Goal: Task Accomplishment & Management: Manage account settings

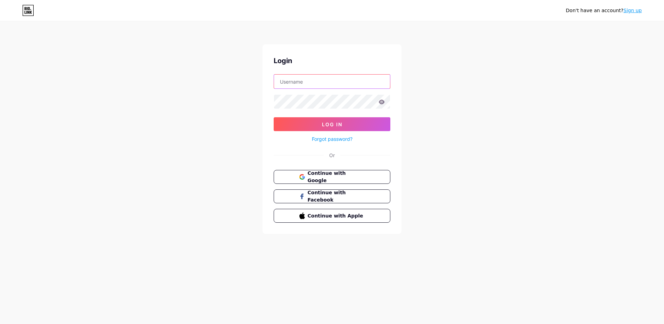
click at [287, 80] on input "text" at bounding box center [332, 82] width 116 height 14
click at [566, 157] on div "Don't have an account? Sign up Login Log In Forgot password? Or Continue with G…" at bounding box center [332, 128] width 664 height 256
click at [442, 52] on div "Don't have an account? Sign up Login Log In Forgot password? Or Continue with G…" at bounding box center [332, 128] width 664 height 256
click at [319, 178] on span "Continue with Google" at bounding box center [336, 177] width 58 height 15
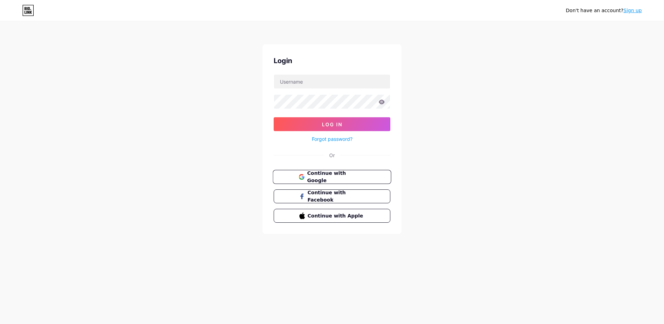
click at [332, 170] on button "Continue with Google" at bounding box center [332, 177] width 118 height 14
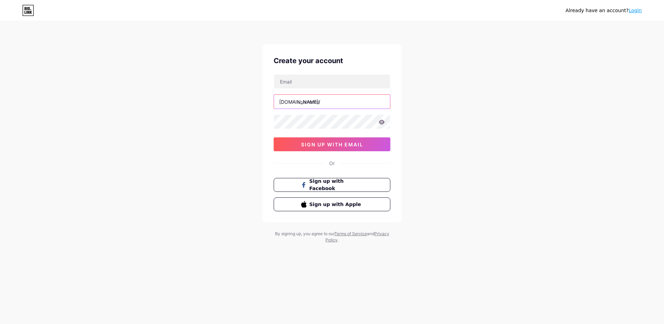
click at [325, 103] on input "text" at bounding box center [332, 102] width 116 height 14
click at [310, 78] on input "text" at bounding box center [332, 82] width 116 height 14
type input "contato@exoinnovation.one"
click at [317, 106] on input "text" at bounding box center [332, 102] width 116 height 14
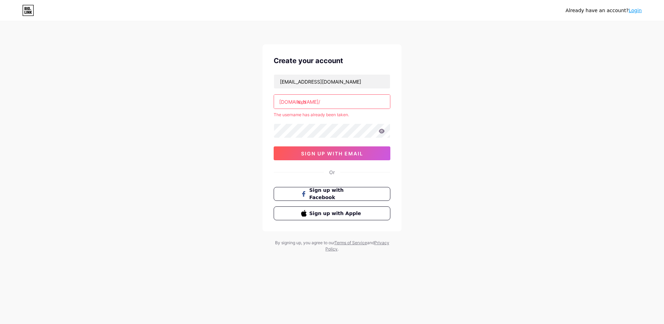
type input "exo"
click at [315, 116] on div "The username has already been taken." at bounding box center [332, 115] width 117 height 6
click at [635, 8] on link "Login" at bounding box center [634, 11] width 13 height 6
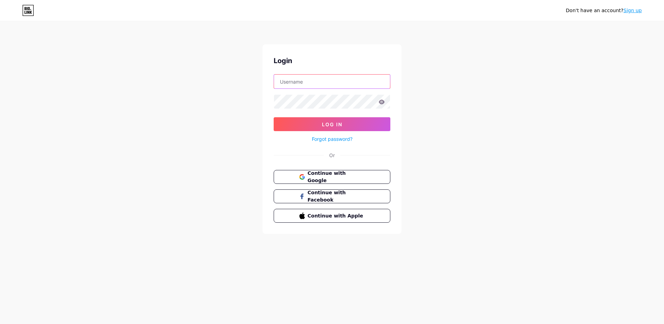
click at [318, 81] on input "text" at bounding box center [332, 82] width 116 height 14
type input "contato@exoinnovation.one"
click at [274, 117] on button "Log In" at bounding box center [332, 124] width 117 height 14
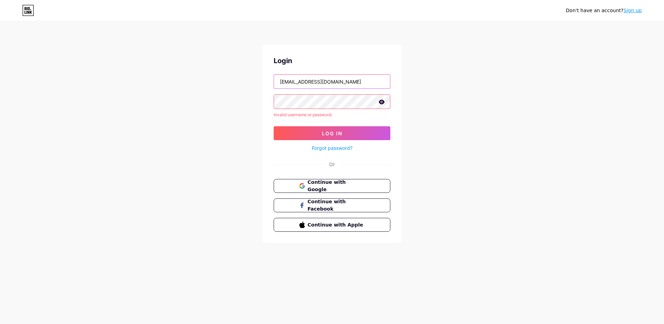
drag, startPoint x: 354, startPoint y: 84, endPoint x: 248, endPoint y: 80, distance: 106.0
click at [248, 80] on div "Don't have an account? Sign up Login contato@exoinnovation.one Invalid username…" at bounding box center [332, 132] width 664 height 265
click at [382, 103] on icon at bounding box center [381, 102] width 6 height 5
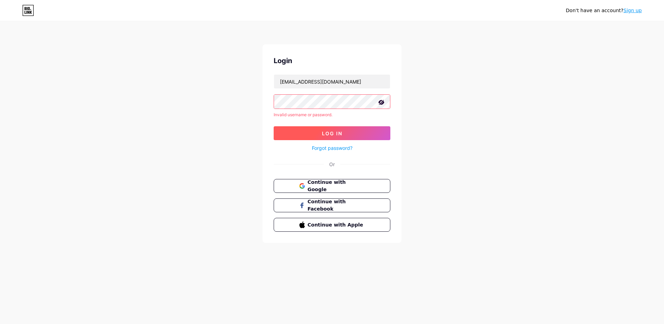
click at [327, 131] on span "Log In" at bounding box center [332, 134] width 20 height 6
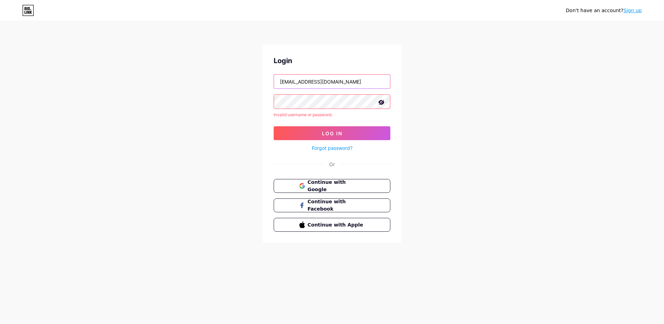
click at [361, 82] on input "contato@exoinnovation.one" at bounding box center [332, 82] width 116 height 14
drag, startPoint x: 348, startPoint y: 80, endPoint x: 261, endPoint y: 81, distance: 86.5
click at [261, 81] on div "Don't have an account? Sign up Login contato@exoinnovation.one Invalid username…" at bounding box center [332, 132] width 664 height 265
type input "exohub"
click at [274, 126] on button "Log In" at bounding box center [332, 133] width 117 height 14
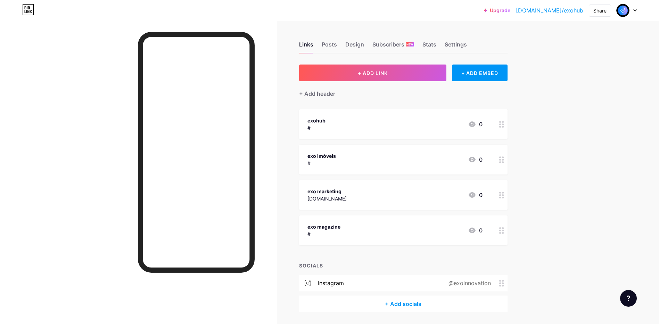
click at [630, 60] on div "Upgrade bio.link/exohub... bio.link/exohub Share Switch accounts EXO innovation…" at bounding box center [329, 173] width 659 height 347
click at [24, 6] on icon at bounding box center [28, 9] width 12 height 11
click at [623, 12] on img at bounding box center [622, 10] width 11 height 11
click at [574, 77] on link "Account settings" at bounding box center [593, 78] width 86 height 19
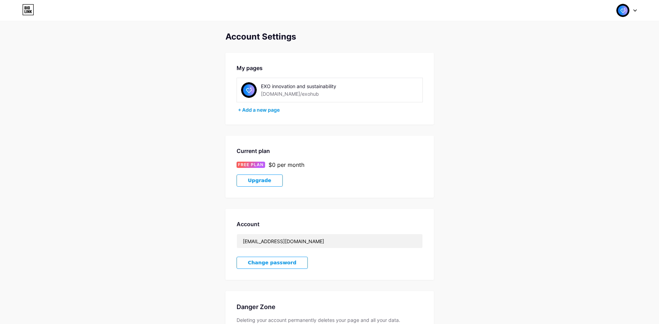
scroll to position [63, 0]
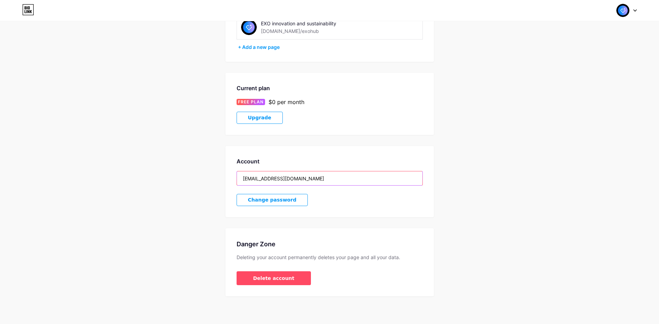
drag, startPoint x: 304, startPoint y: 181, endPoint x: 233, endPoint y: 178, distance: 71.2
click at [233, 178] on div "Account exohub.cita@gmail.com Change password" at bounding box center [329, 181] width 208 height 71
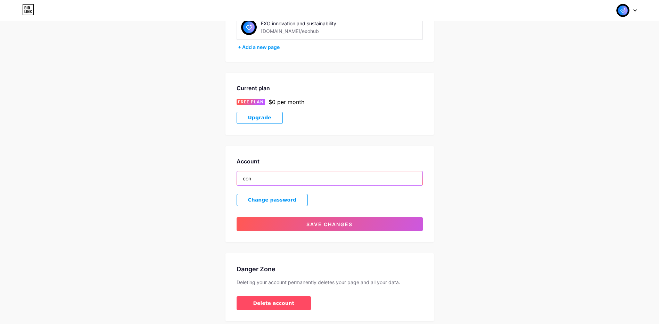
type input "contato@exoinnovation.one"
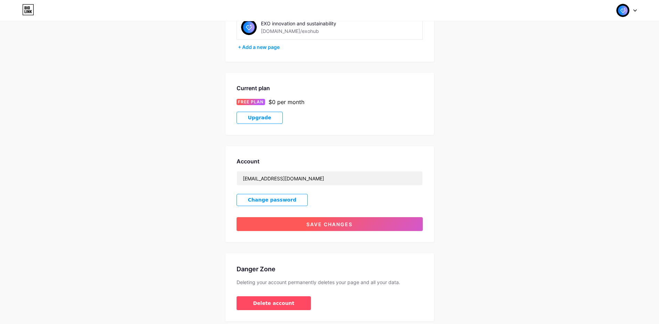
click at [300, 225] on button "Save changes" at bounding box center [329, 224] width 186 height 14
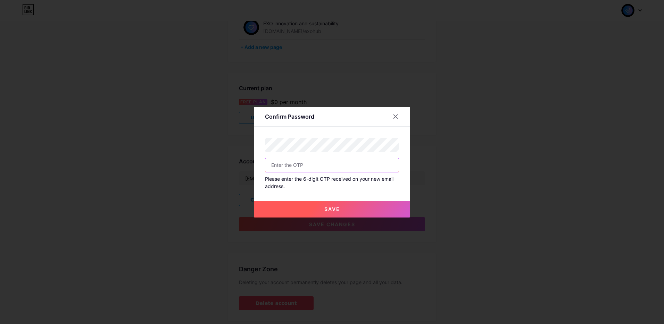
click at [292, 167] on input "text" at bounding box center [331, 165] width 133 height 14
paste input "132649"
type input "132649"
click at [324, 207] on span "Save" at bounding box center [332, 209] width 16 height 6
